Goal: Obtain resource: Download file/media

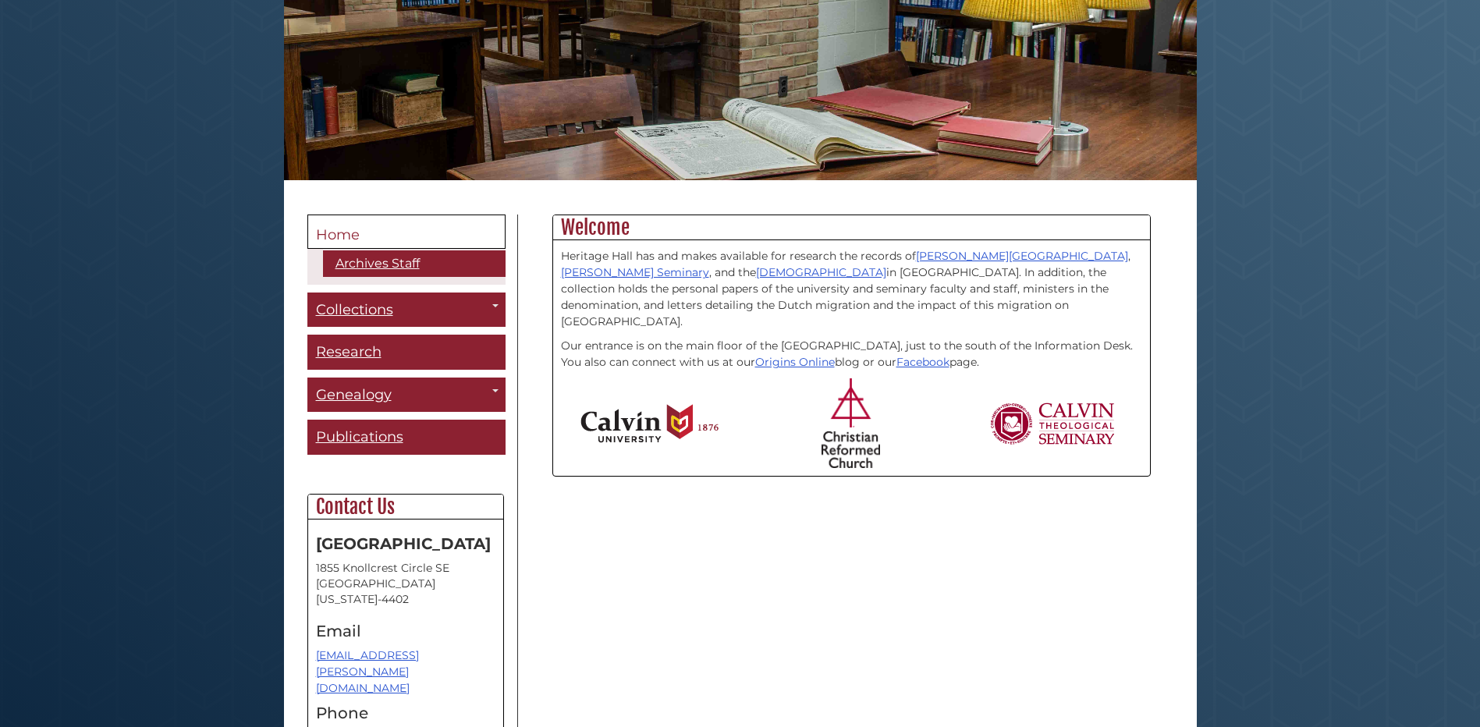
scroll to position [234, 0]
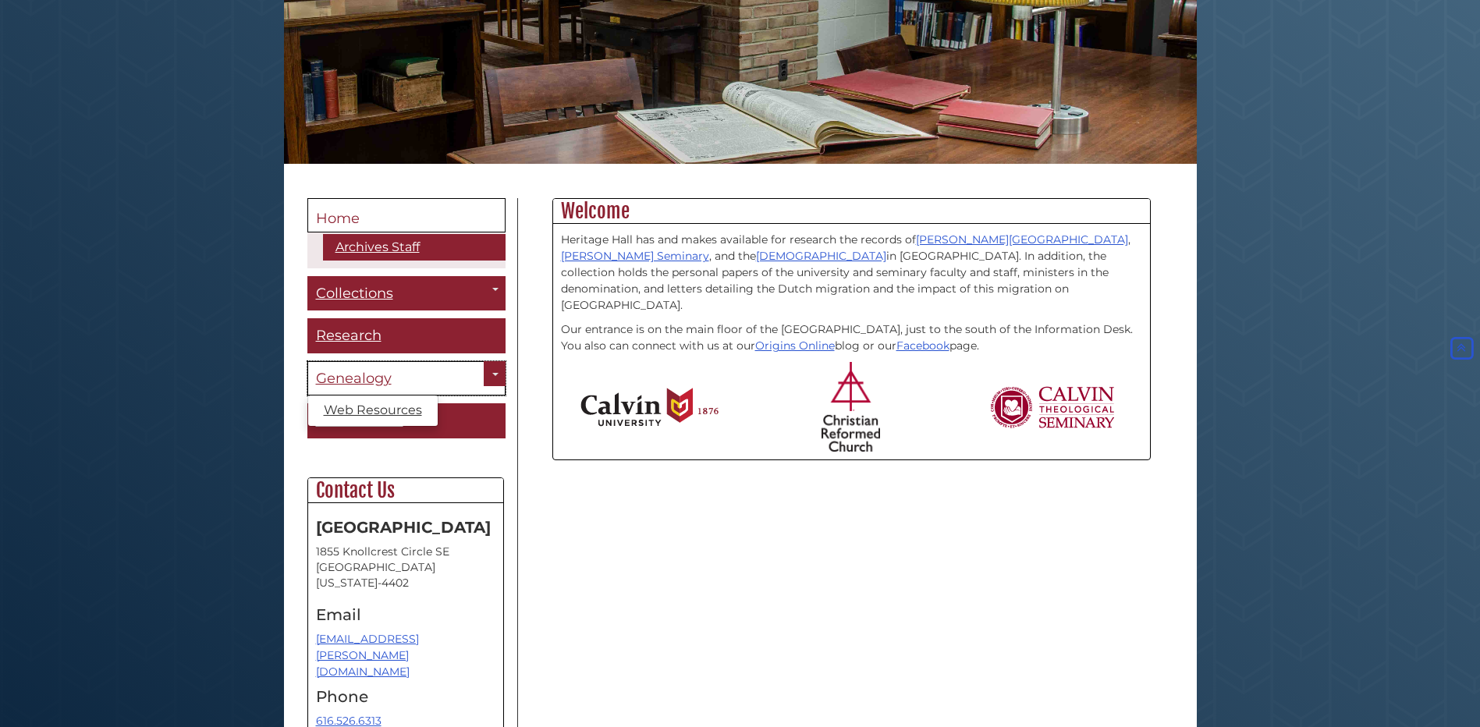
click at [344, 383] on span "Genealogy" at bounding box center [354, 378] width 76 height 17
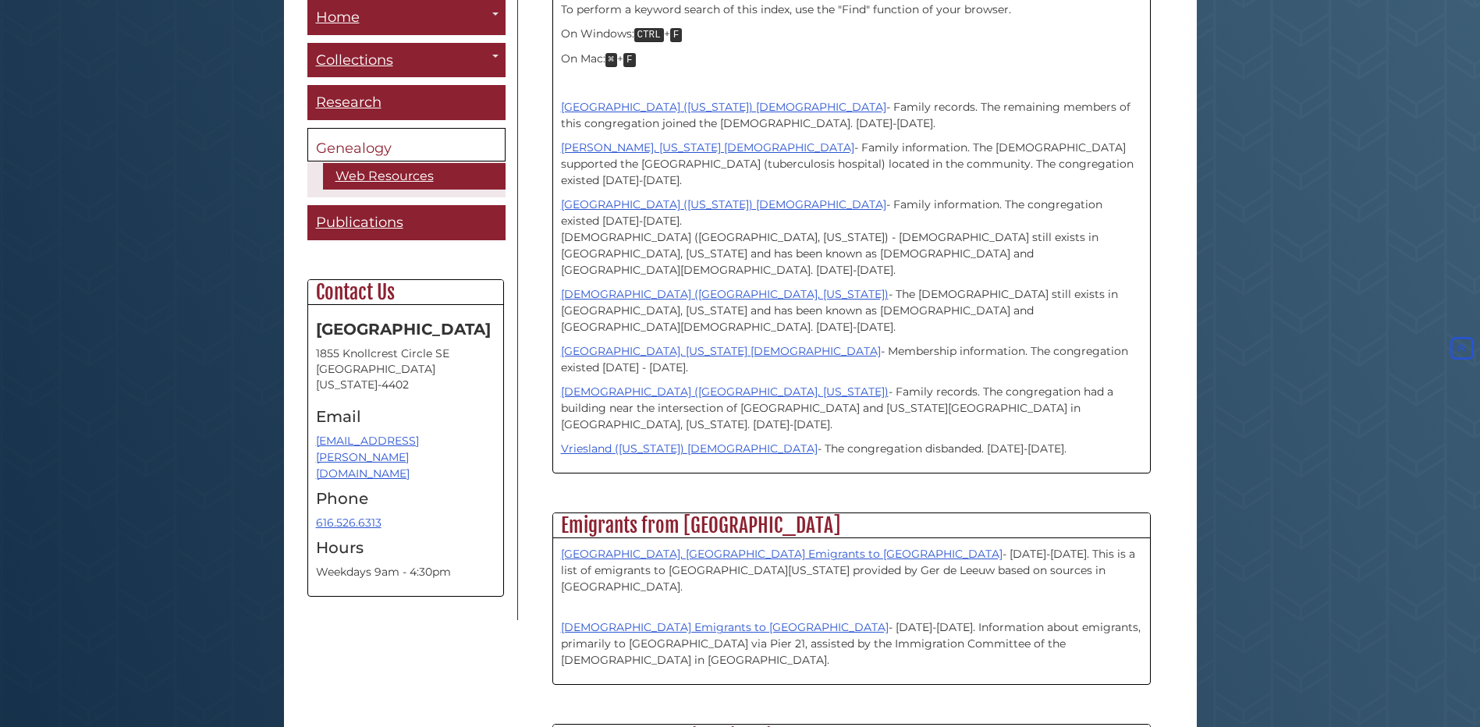
scroll to position [1171, 0]
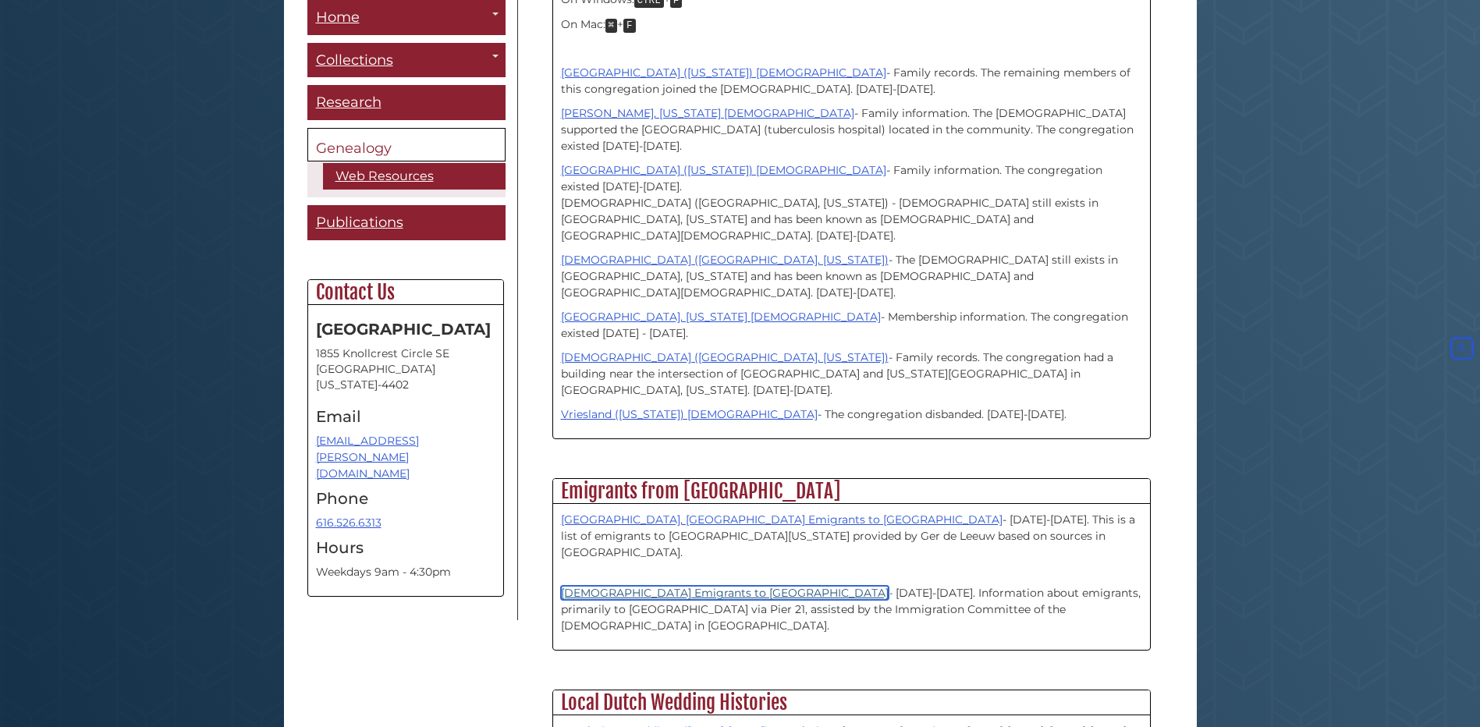
click at [655, 586] on link "[DEMOGRAPHIC_DATA] Emigrants to [GEOGRAPHIC_DATA]" at bounding box center [725, 593] width 328 height 14
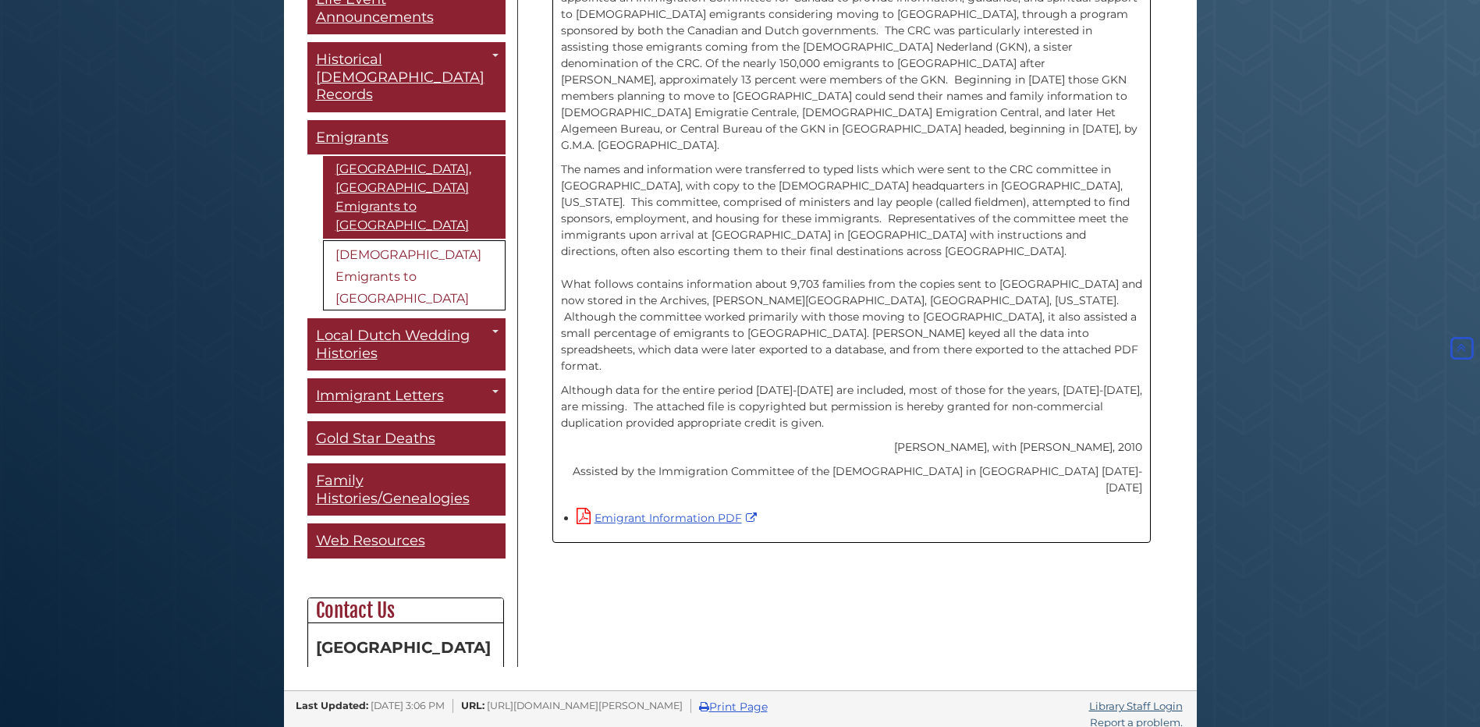
scroll to position [504, 0]
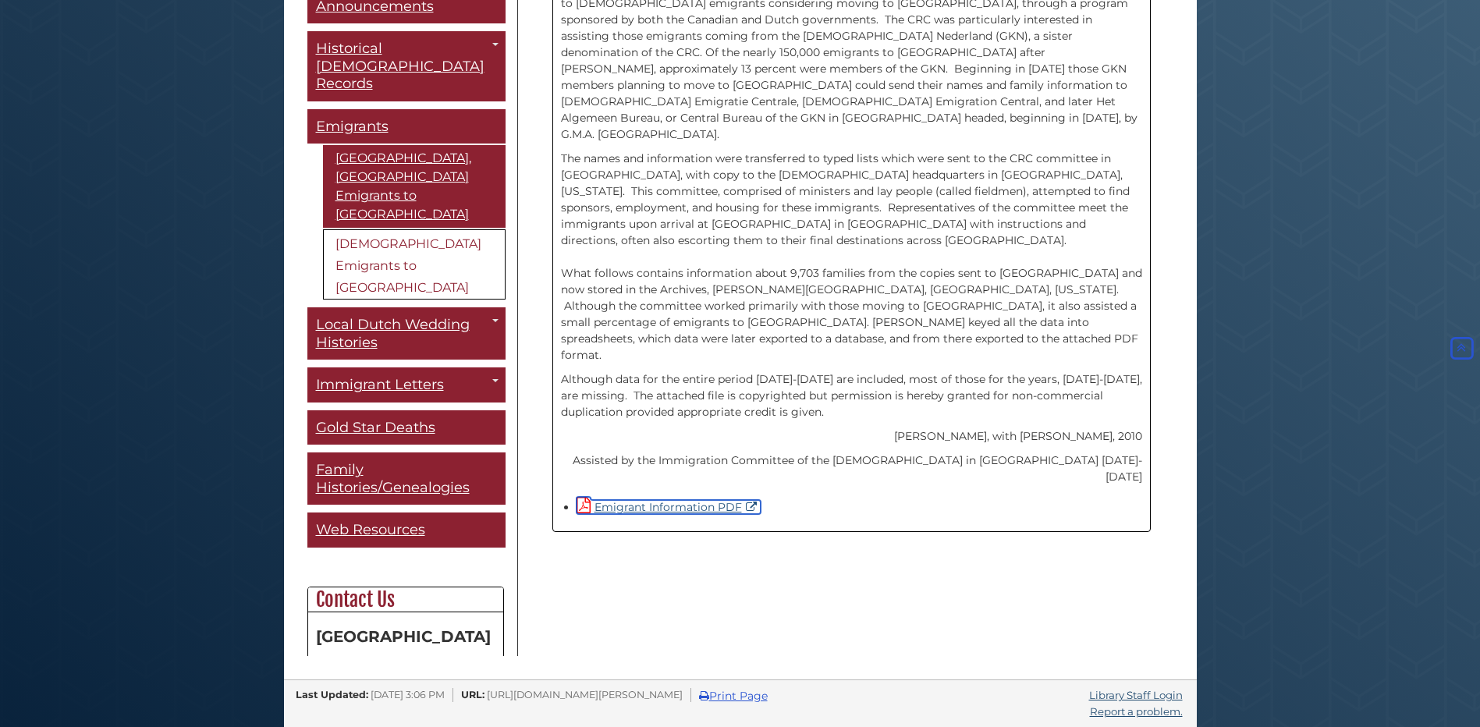
click at [701, 500] on link "Emigrant Information PDF" at bounding box center [669, 507] width 184 height 14
